Goal: Task Accomplishment & Management: Complete application form

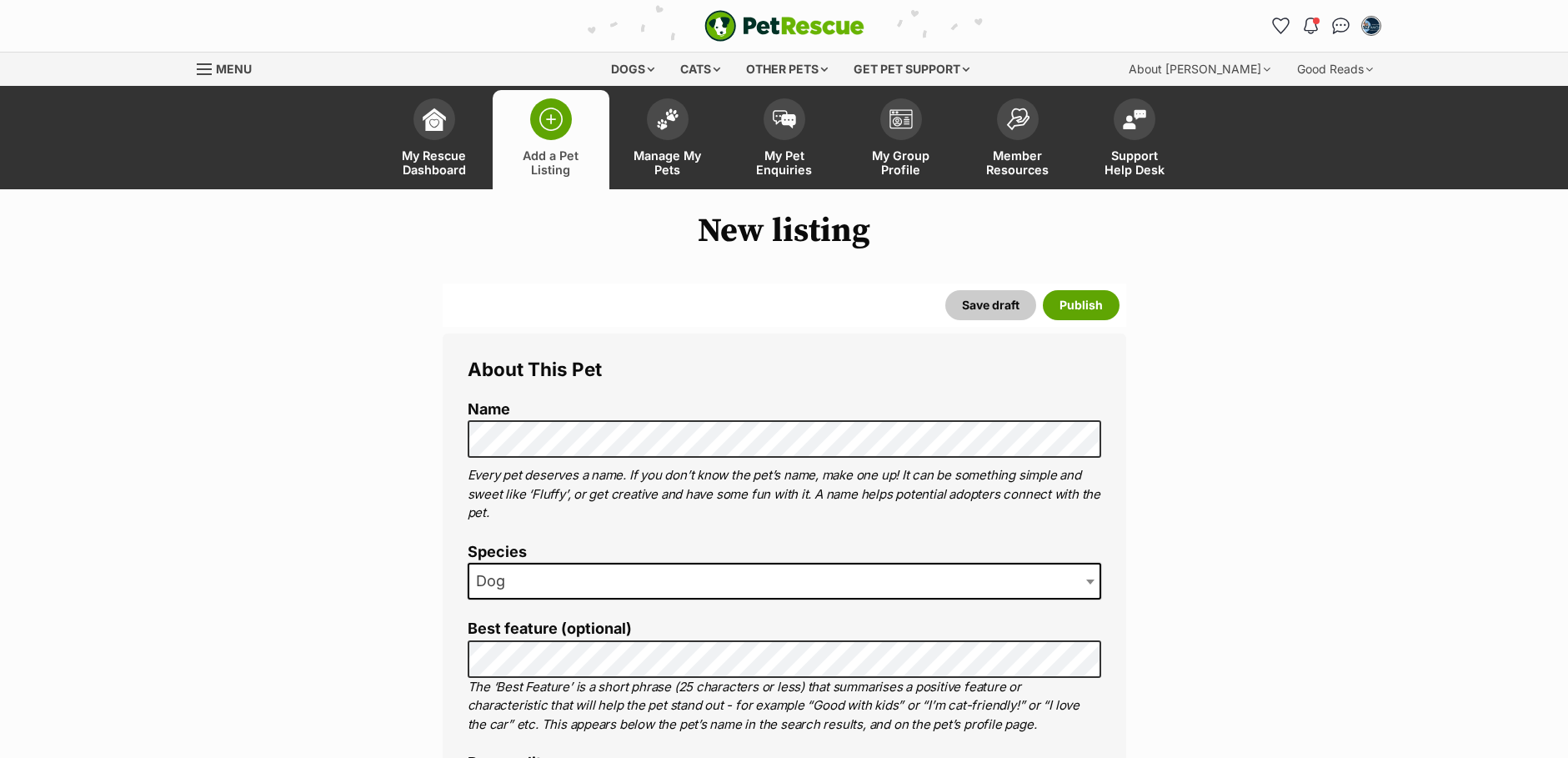
select select
click at [597, 583] on span at bounding box center [784, 582] width 634 height 37
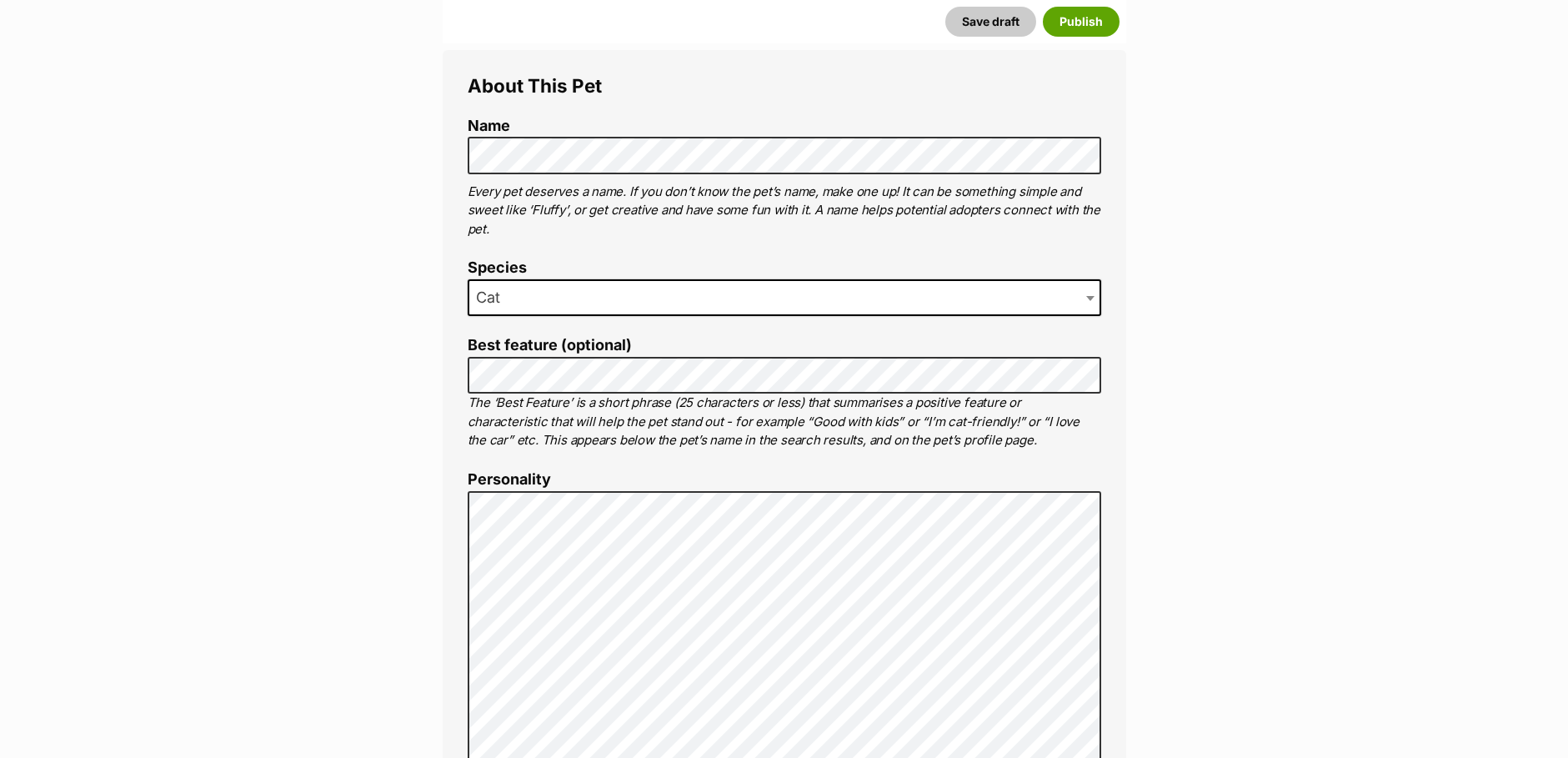
scroll to position [334, 0]
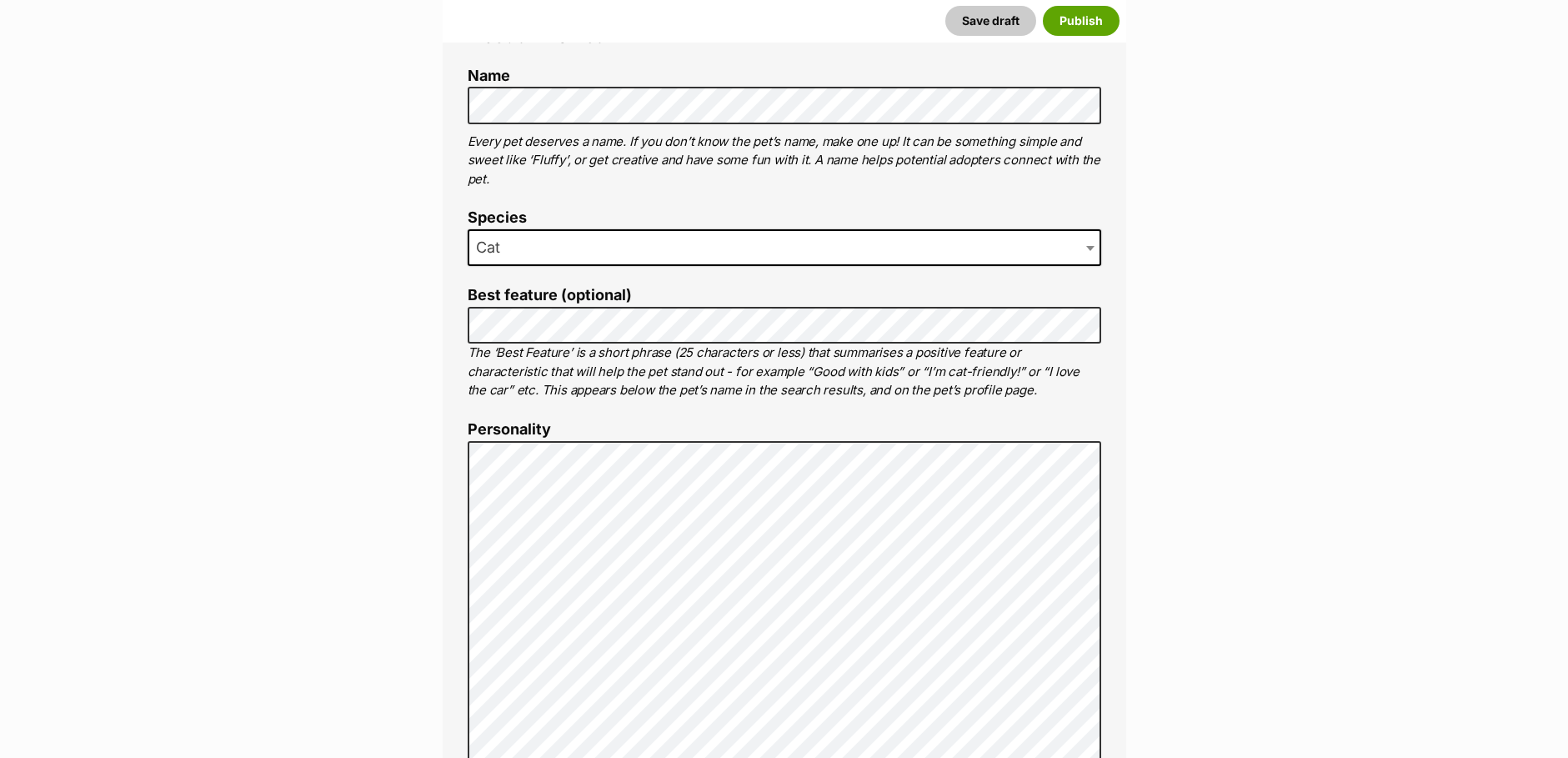
click at [1090, 244] on span at bounding box center [1092, 248] width 17 height 37
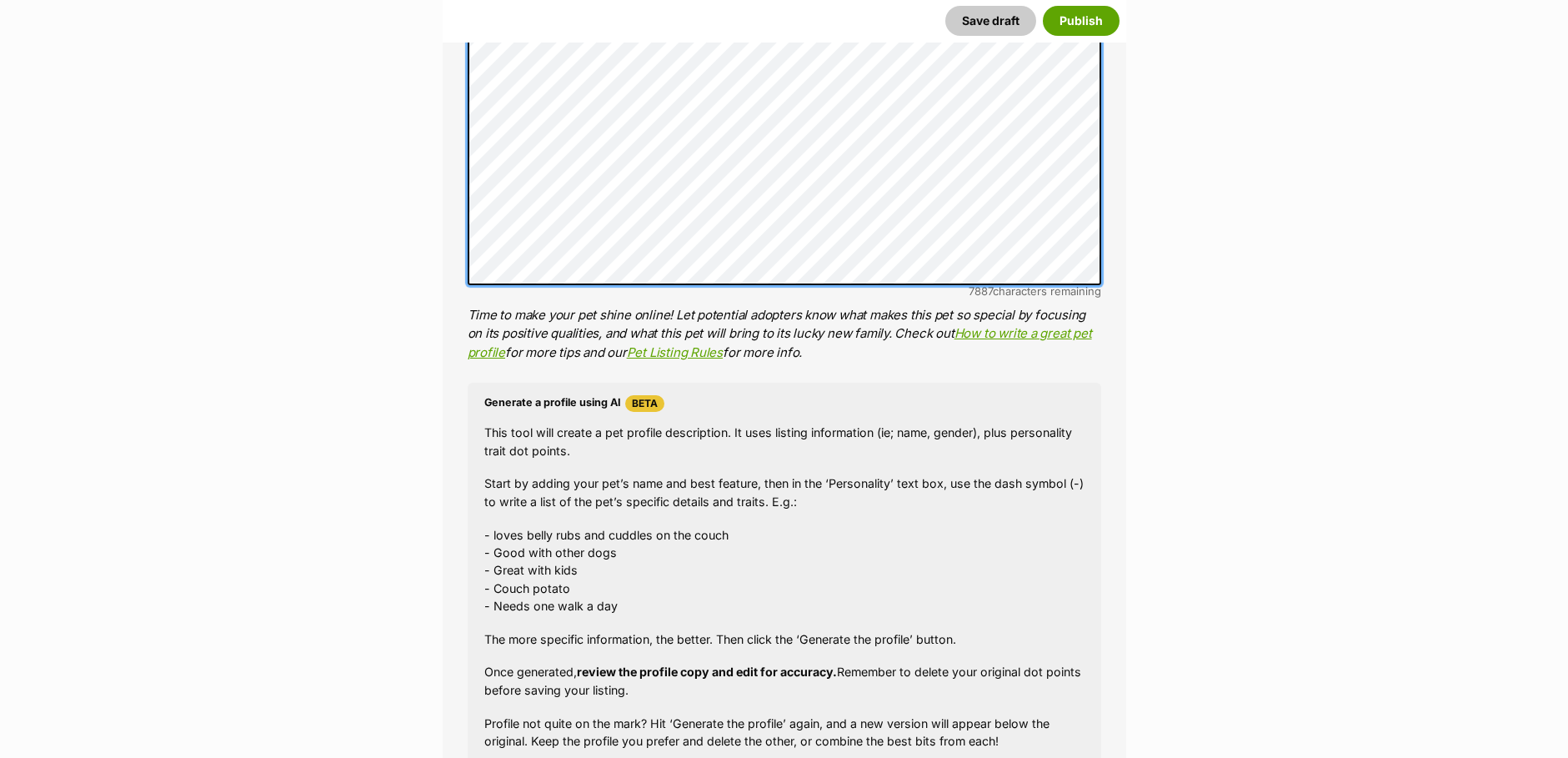
scroll to position [1084, 0]
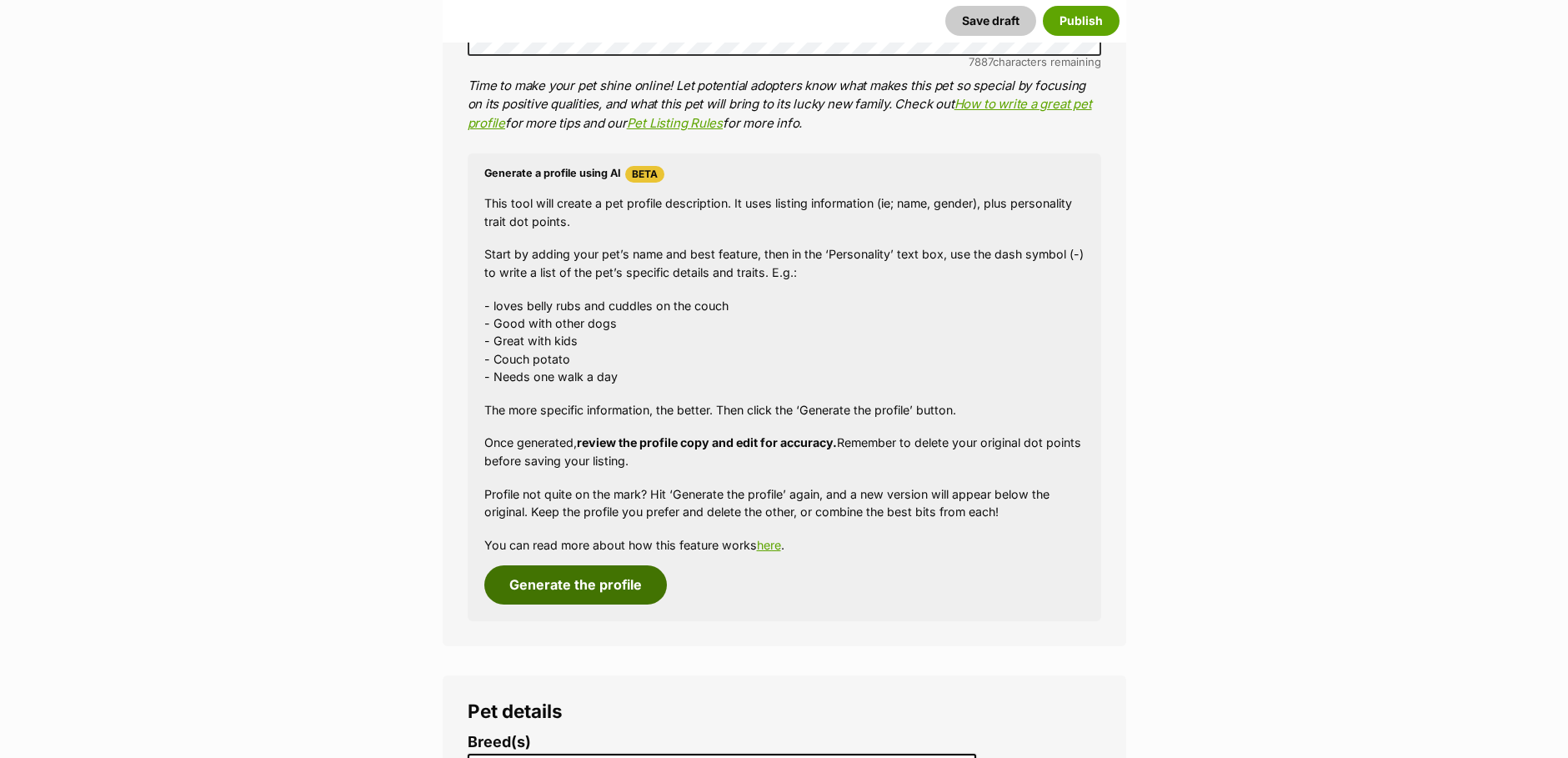
click at [590, 583] on button "Generate the profile" at bounding box center [575, 584] width 183 height 39
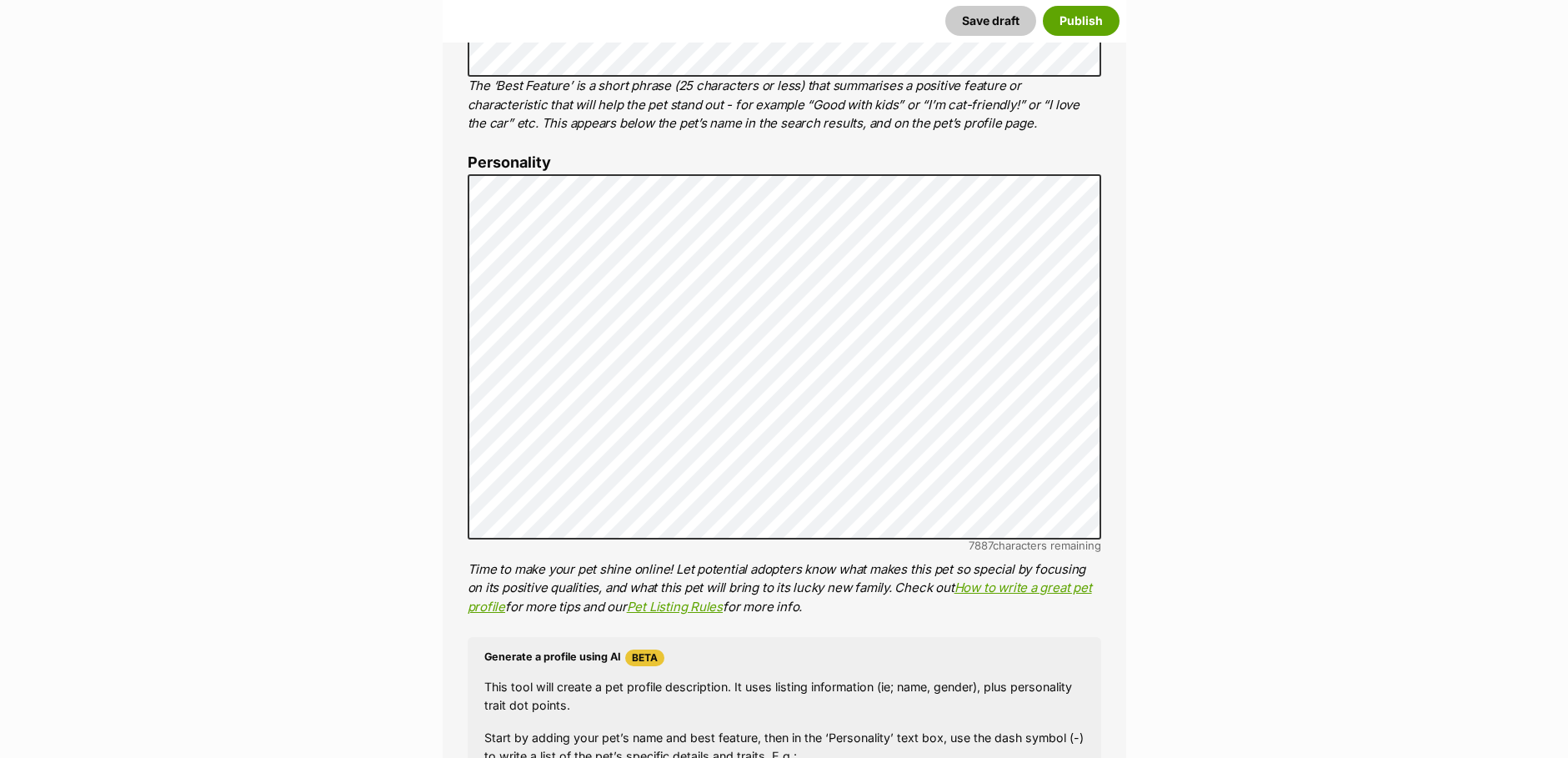
scroll to position [578, 0]
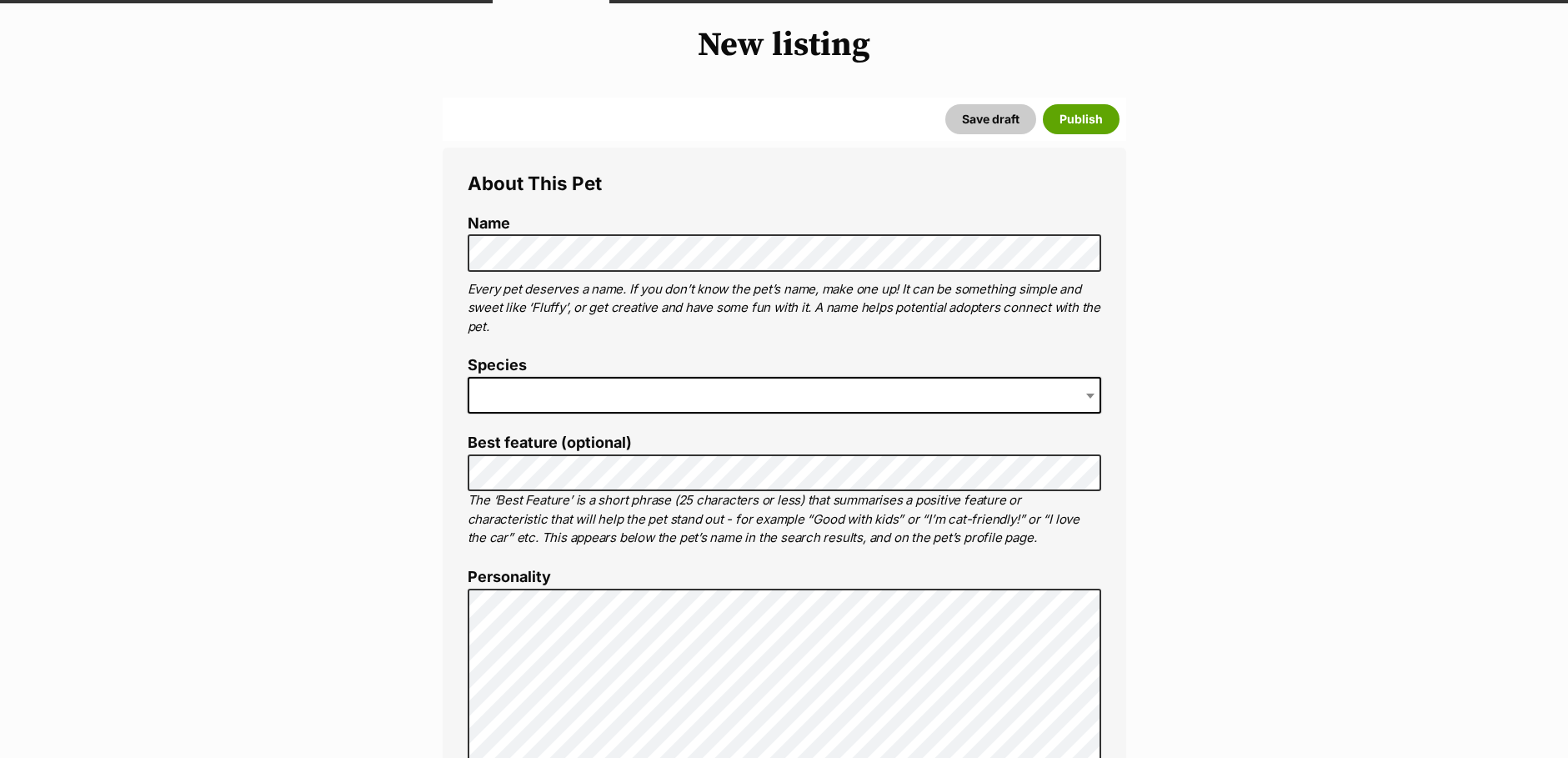
scroll to position [250, 0]
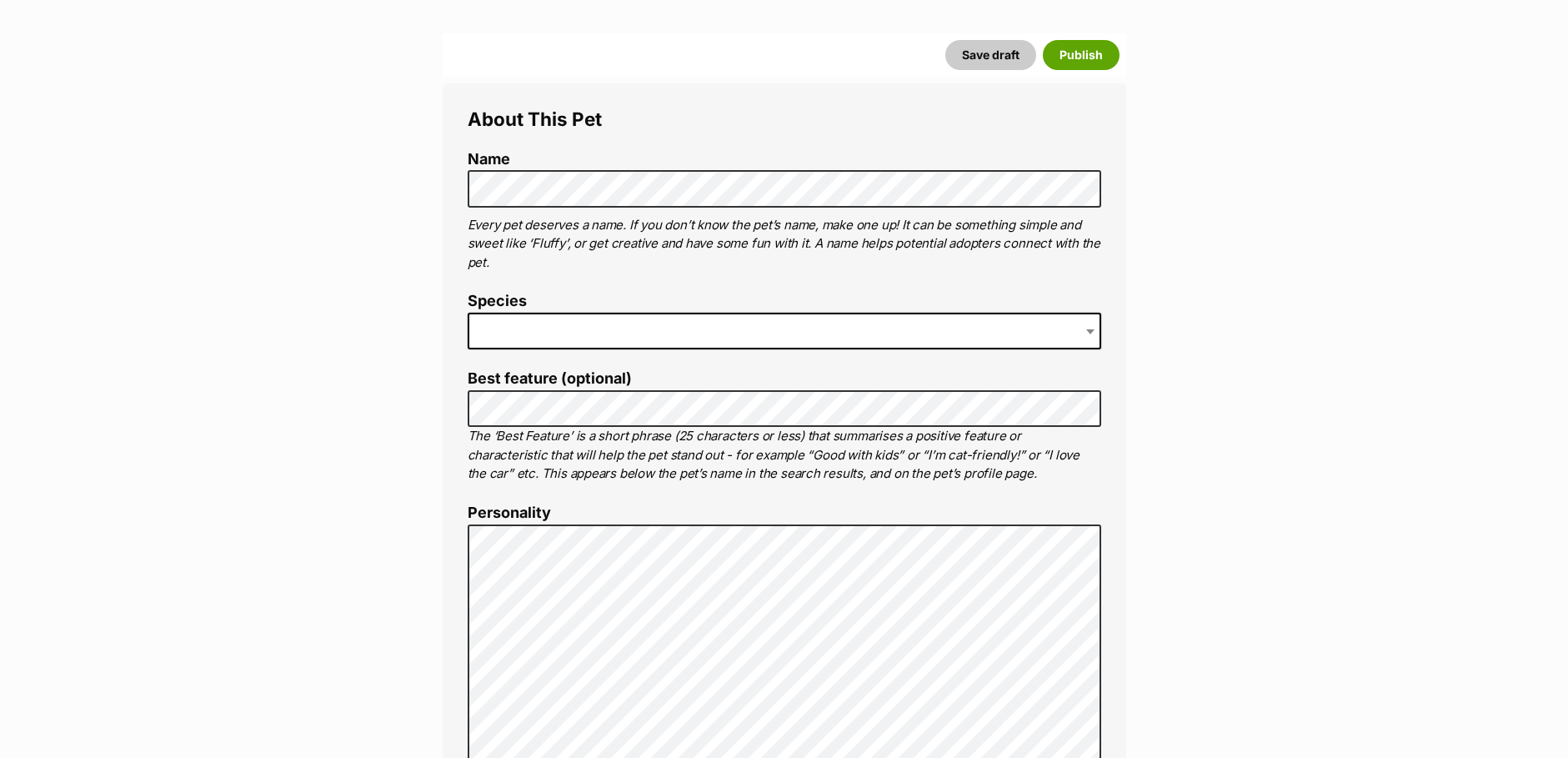
click at [1091, 328] on span at bounding box center [1092, 331] width 17 height 37
click at [610, 458] on p "The ‘Best Feature’ is a short phrase (25 characters or less) that summarises a …" at bounding box center [784, 456] width 634 height 57
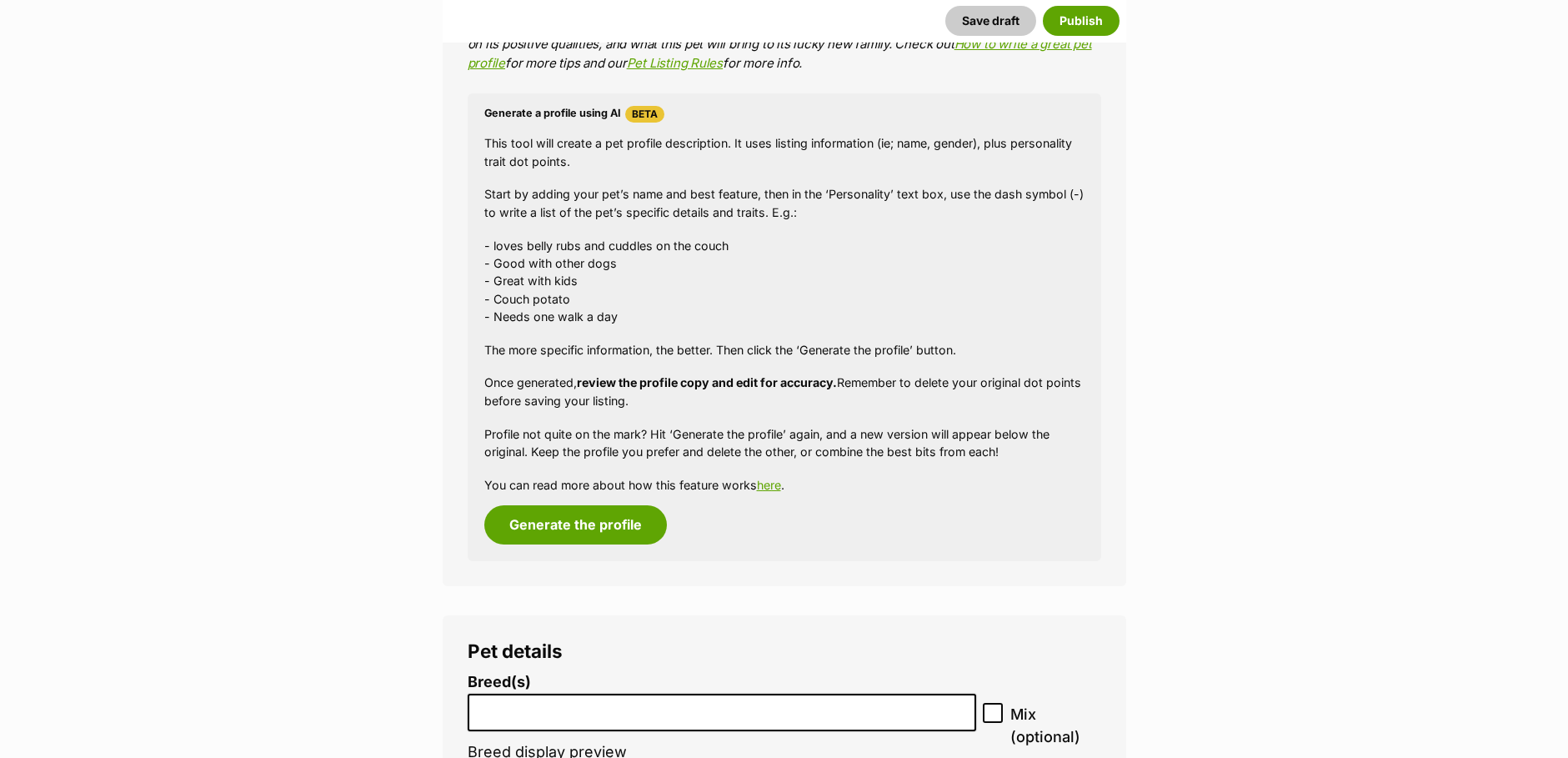
scroll to position [1168, 0]
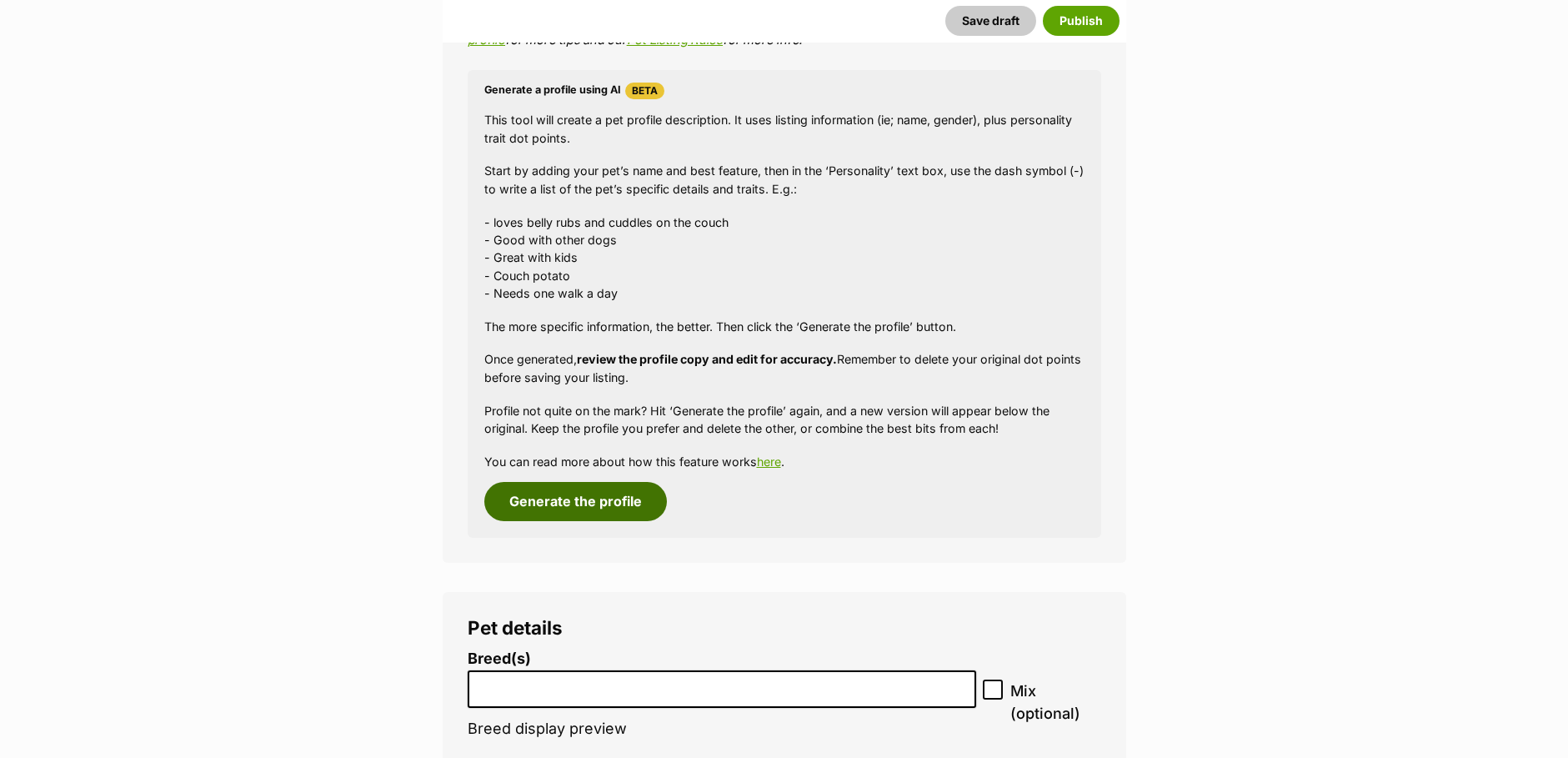
click at [550, 500] on button "Generate the profile" at bounding box center [575, 502] width 183 height 39
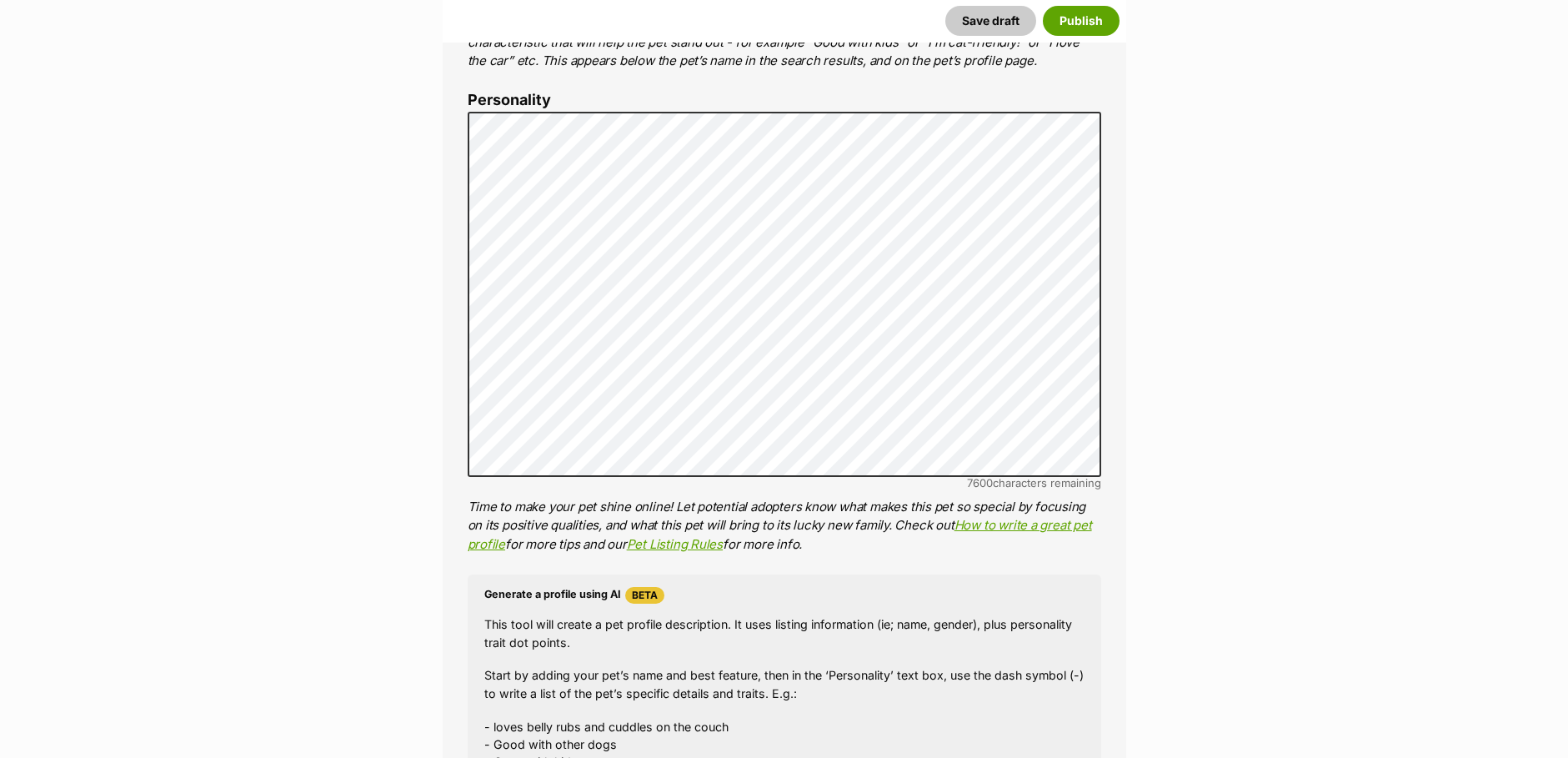
scroll to position [745, 0]
